Goal: Task Accomplishment & Management: Manage account settings

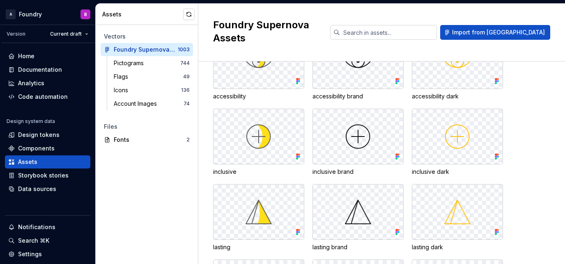
scroll to position [173, 0]
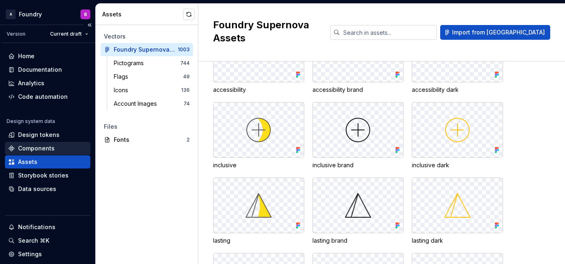
click at [51, 146] on div "Components" at bounding box center [36, 148] width 37 height 8
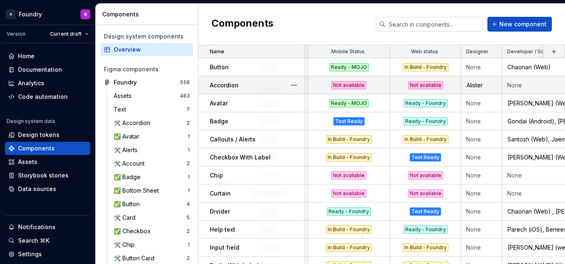
scroll to position [0, 21]
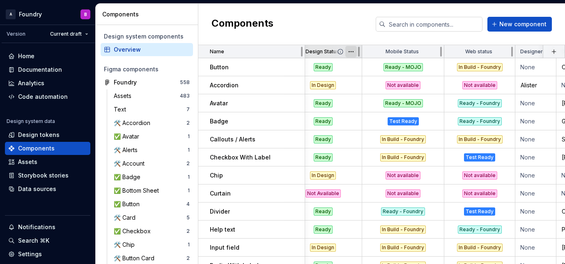
click at [352, 53] on html "A Foundry B Version Current draft Home Documentation Analytics Code automation …" at bounding box center [282, 132] width 565 height 264
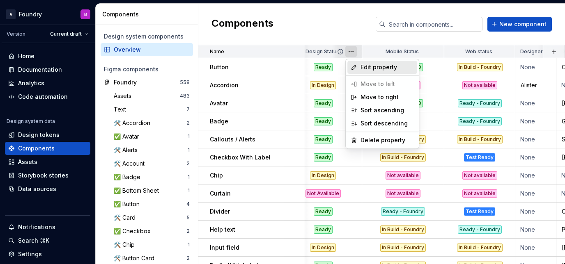
click at [359, 64] on div "Edit property" at bounding box center [382, 67] width 70 height 13
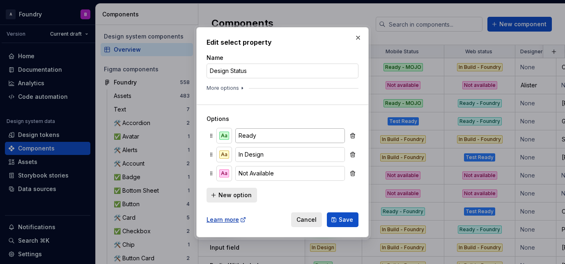
click at [277, 131] on input "Ready" at bounding box center [290, 135] width 110 height 15
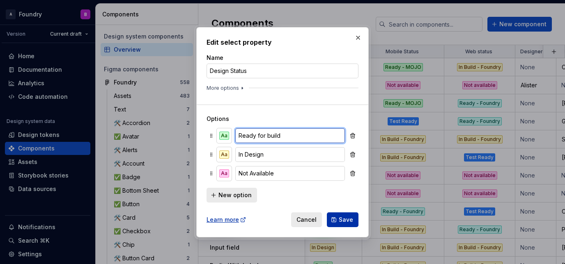
type input "Ready for build"
click at [346, 216] on span "Save" at bounding box center [345, 220] width 14 height 8
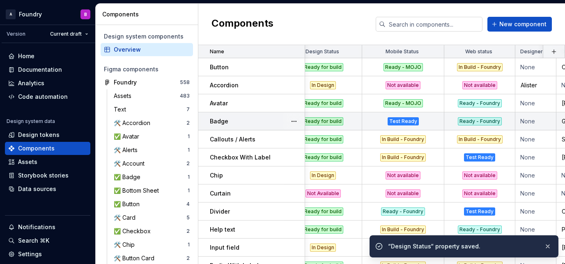
scroll to position [0, 1]
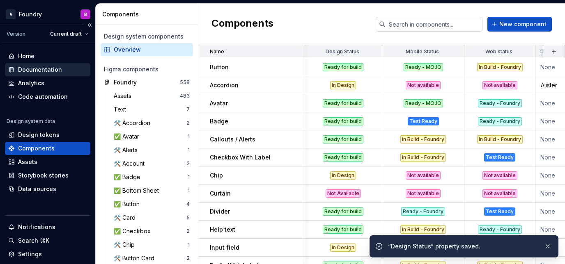
click at [57, 66] on div "Documentation" at bounding box center [40, 70] width 44 height 8
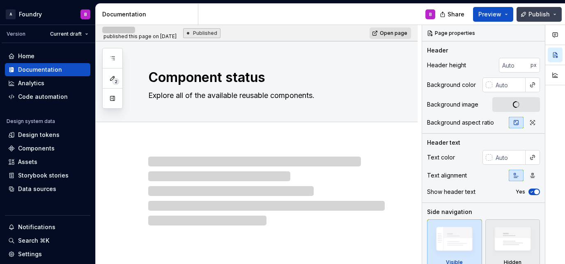
click at [533, 16] on span "Publish" at bounding box center [538, 14] width 21 height 8
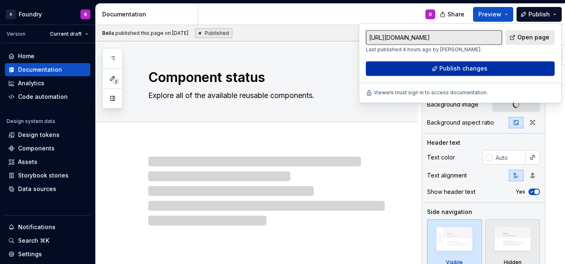
drag, startPoint x: 533, startPoint y: 16, endPoint x: 467, endPoint y: 67, distance: 83.6
click at [467, 67] on span "Publish changes" at bounding box center [463, 68] width 48 height 8
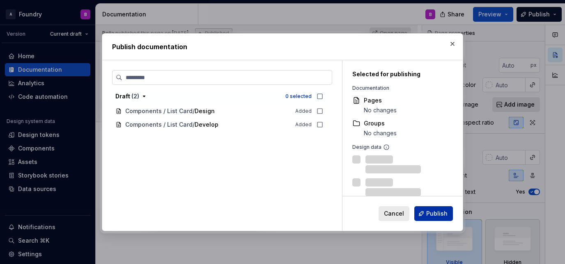
click at [426, 210] on button "Publish" at bounding box center [433, 213] width 39 height 15
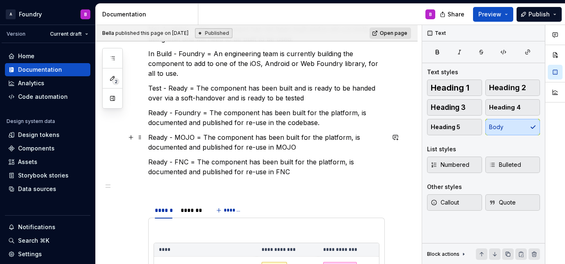
click at [226, 140] on p "Ready - MOJO = The component has been built for the platform, is documented and…" at bounding box center [266, 143] width 236 height 20
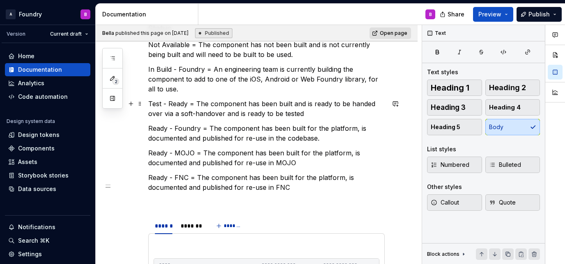
click at [321, 113] on p "Test - Ready = The component has been built and is ready to be handed over via …" at bounding box center [266, 109] width 236 height 20
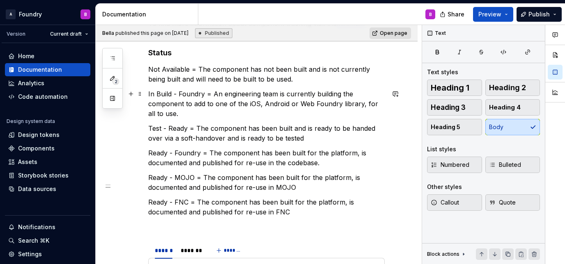
scroll to position [171, 0]
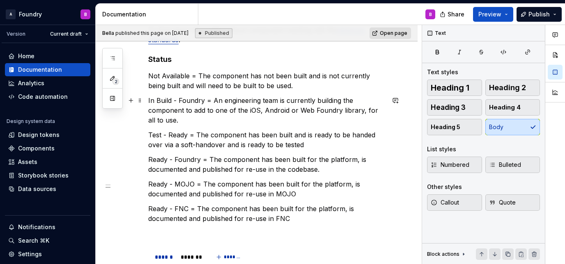
click at [209, 119] on p "In Build - Foundry = An engineering team is currently building the component to…" at bounding box center [266, 111] width 236 height 30
click at [314, 146] on p "Test - Ready = The component has been built and is ready to be handed over via …" at bounding box center [266, 140] width 236 height 20
type textarea "*"
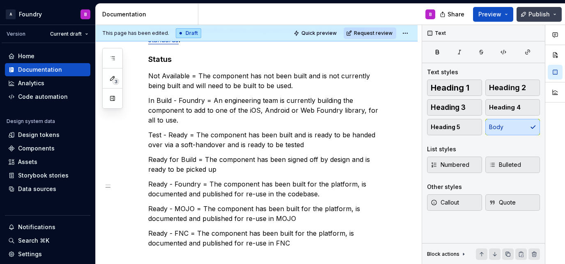
click at [533, 9] on button "Publish" at bounding box center [538, 14] width 45 height 15
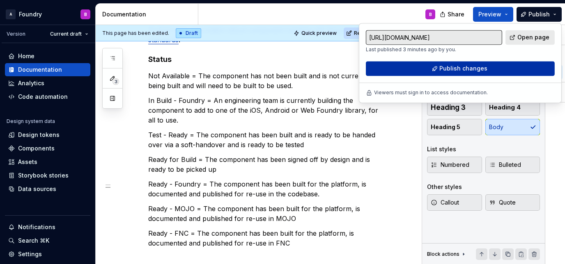
click at [395, 69] on button "Publish changes" at bounding box center [460, 68] width 189 height 15
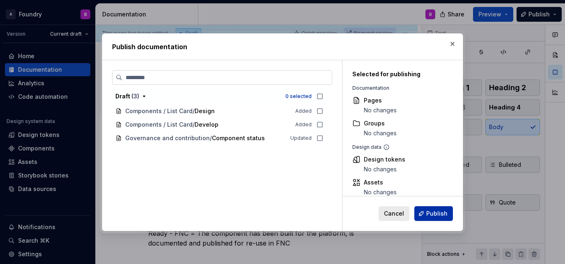
click at [442, 210] on span "Publish" at bounding box center [436, 214] width 21 height 8
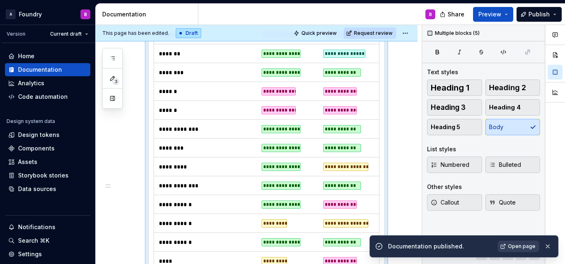
scroll to position [1443, 0]
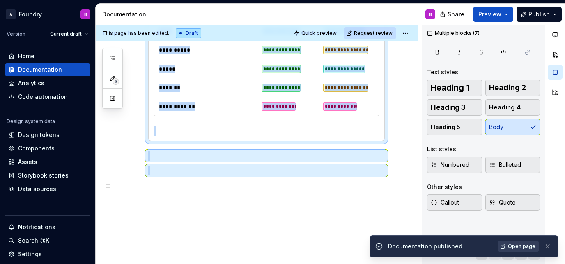
drag, startPoint x: 245, startPoint y: 178, endPoint x: -123, endPoint y: 461, distance: 464.7
click at [0, 264] on html "A Foundry B Version Current draft Home Documentation Analytics Code automation …" at bounding box center [282, 132] width 565 height 264
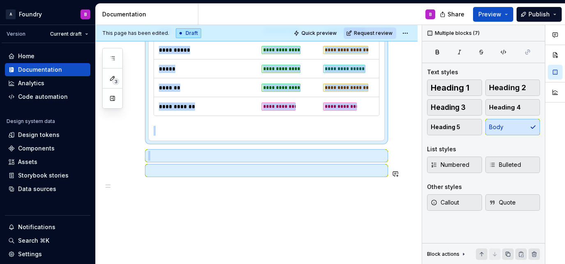
type textarea "*"
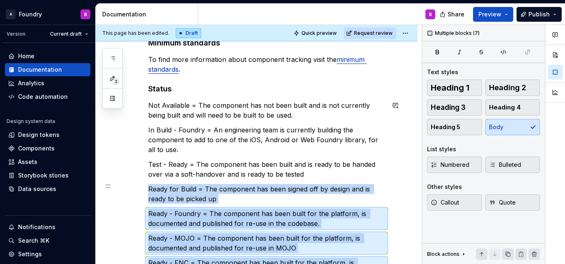
scroll to position [136, 0]
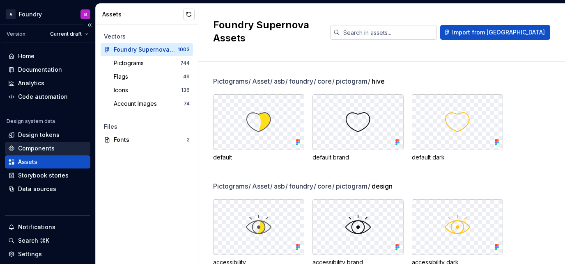
click at [51, 150] on div "Components" at bounding box center [36, 148] width 37 height 8
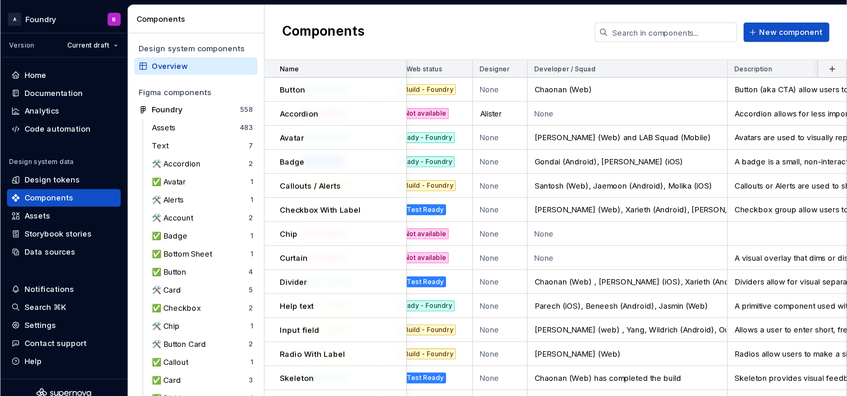
scroll to position [0, 181]
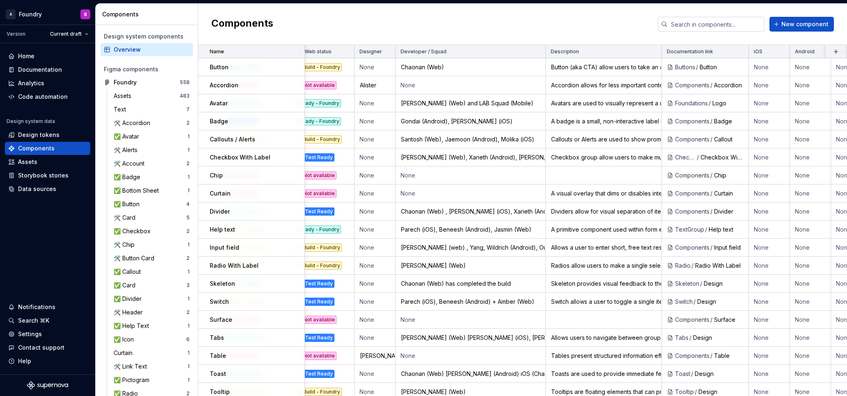
drag, startPoint x: 541, startPoint y: 0, endPoint x: 450, endPoint y: 29, distance: 95.5
click at [450, 29] on div "Components New component" at bounding box center [522, 24] width 649 height 41
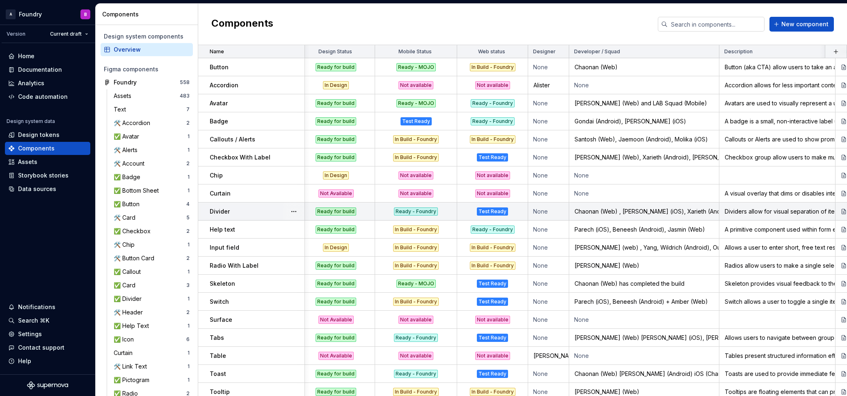
scroll to position [0, 0]
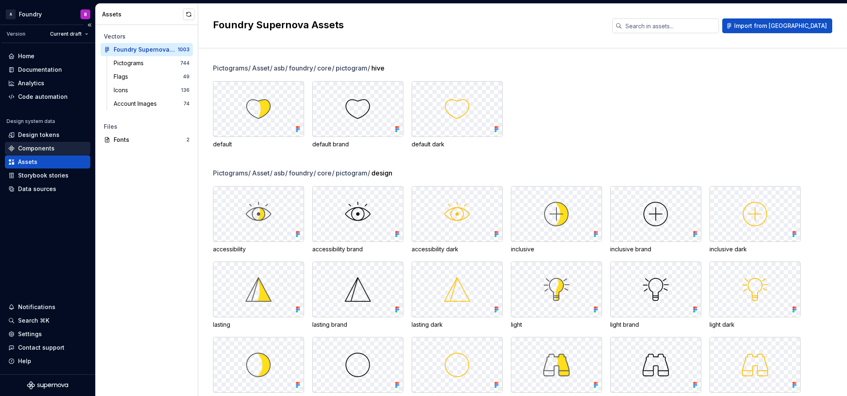
click at [53, 154] on div "Components" at bounding box center [47, 148] width 85 height 13
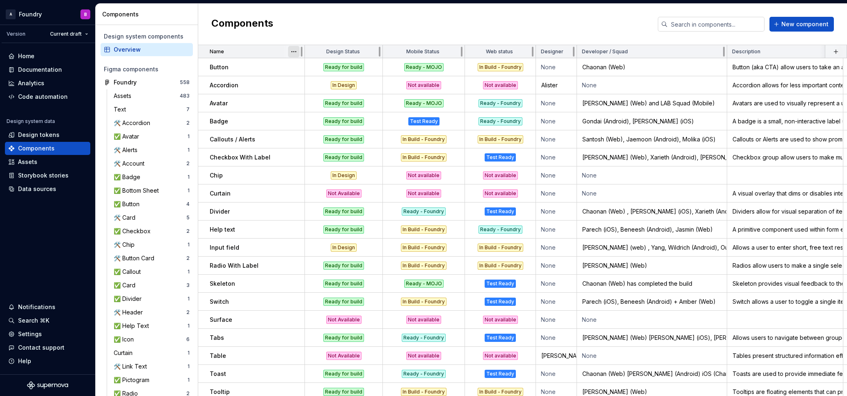
click at [293, 52] on html "A Foundry B Version Current draft Home Documentation Analytics Code automation …" at bounding box center [423, 198] width 847 height 396
click at [293, 50] on html "A Foundry B Version Current draft Home Documentation Analytics Code automation …" at bounding box center [423, 198] width 847 height 396
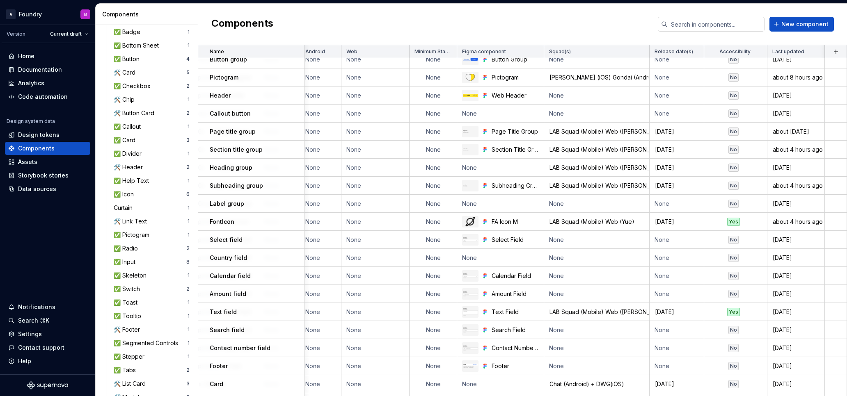
scroll to position [0, 679]
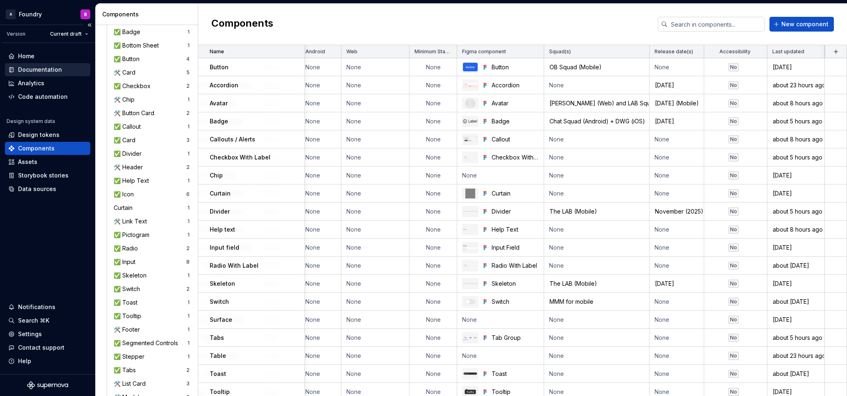
click at [40, 64] on div "Documentation" at bounding box center [47, 69] width 85 height 13
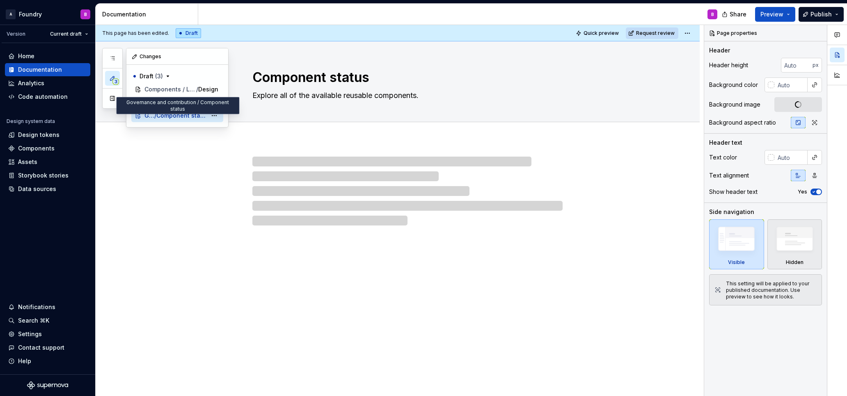
click at [196, 116] on span "Component status" at bounding box center [181, 116] width 50 height 8
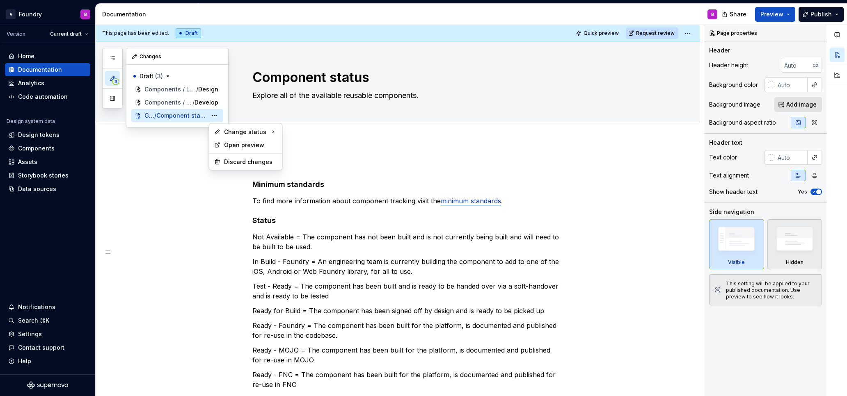
click at [448, 153] on html "A Foundry B Version Current draft Home Documentation Analytics Code automation …" at bounding box center [423, 198] width 847 height 396
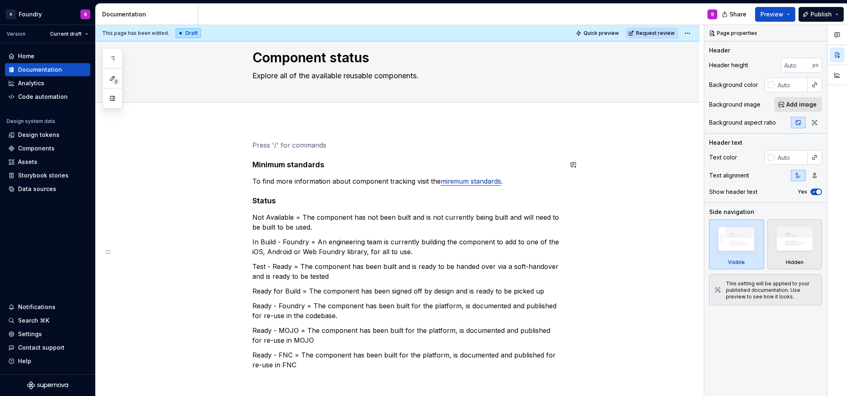
scroll to position [46, 0]
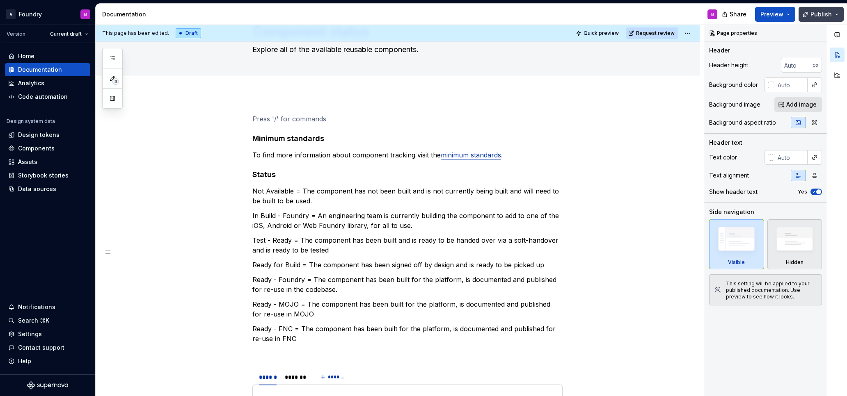
click at [564, 13] on button "Publish" at bounding box center [820, 14] width 45 height 15
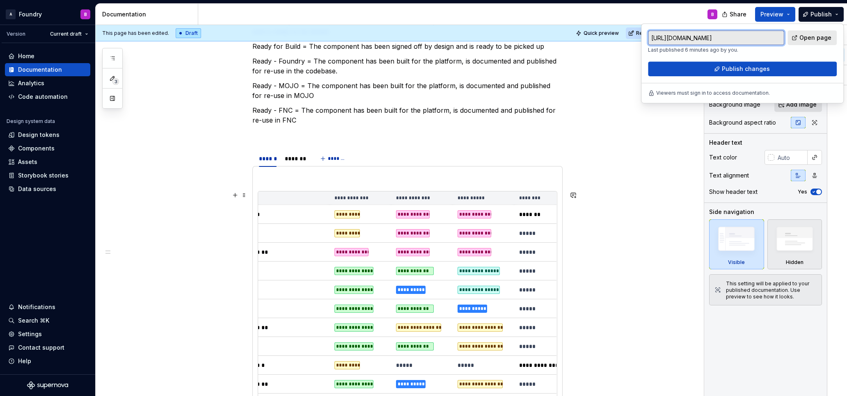
scroll to position [0, 208]
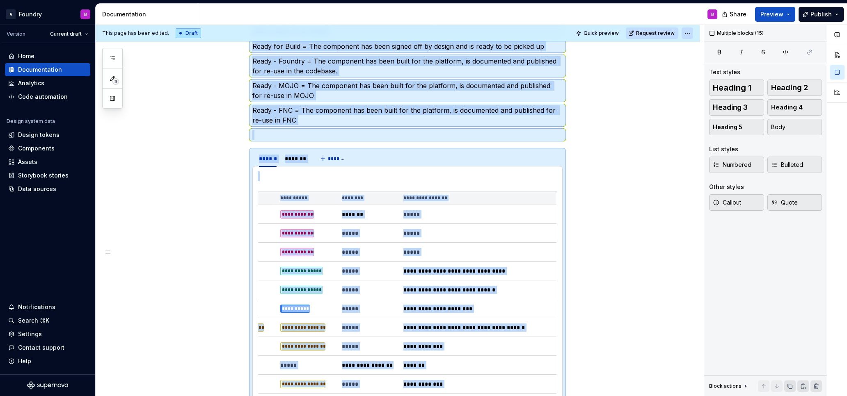
click at [564, 30] on html "A Foundry B Version Current draft Home Documentation Analytics Code automation …" at bounding box center [423, 198] width 847 height 396
click at [564, 144] on html "A Foundry B Version Current draft Home Documentation Analytics Code automation …" at bounding box center [423, 198] width 847 height 396
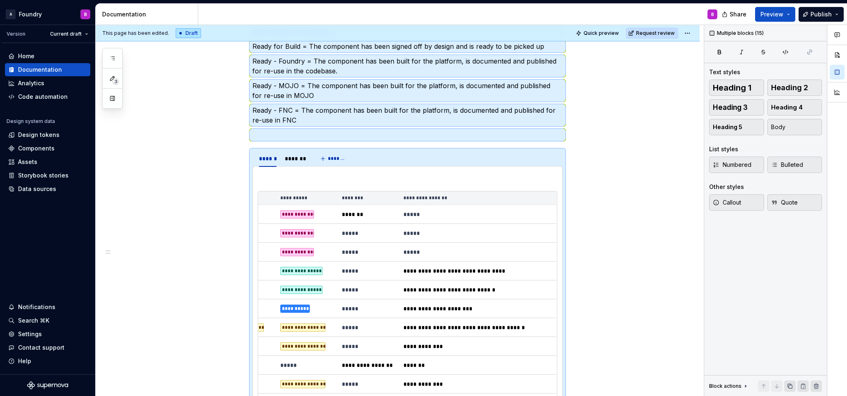
scroll to position [87, 0]
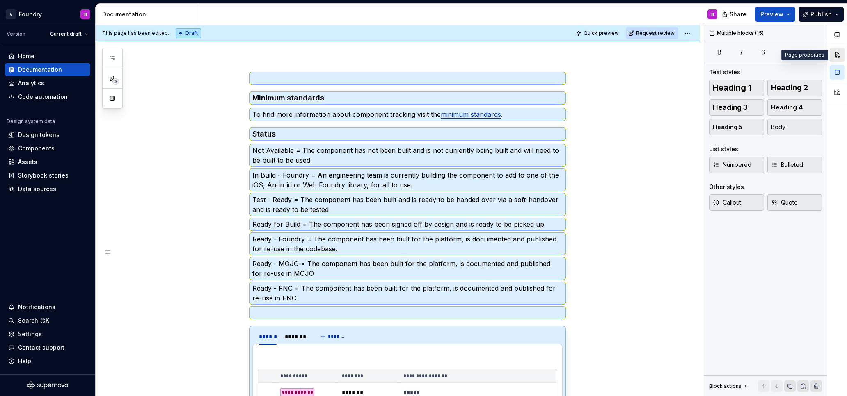
click at [564, 52] on button "button" at bounding box center [837, 55] width 15 height 15
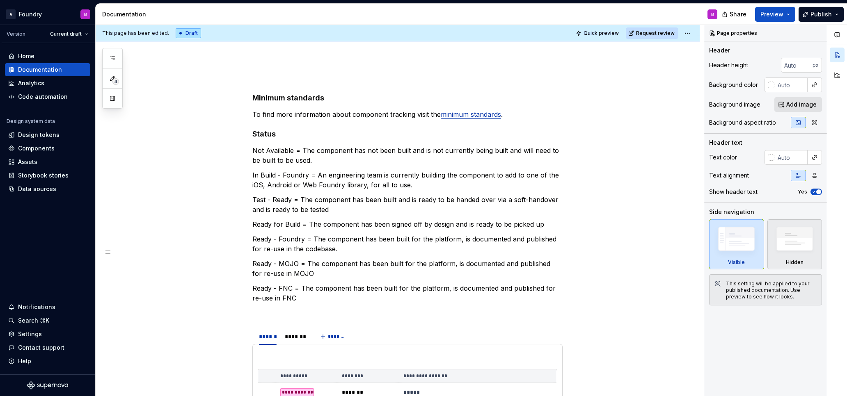
type textarea "*"
